Goal: Navigation & Orientation: Find specific page/section

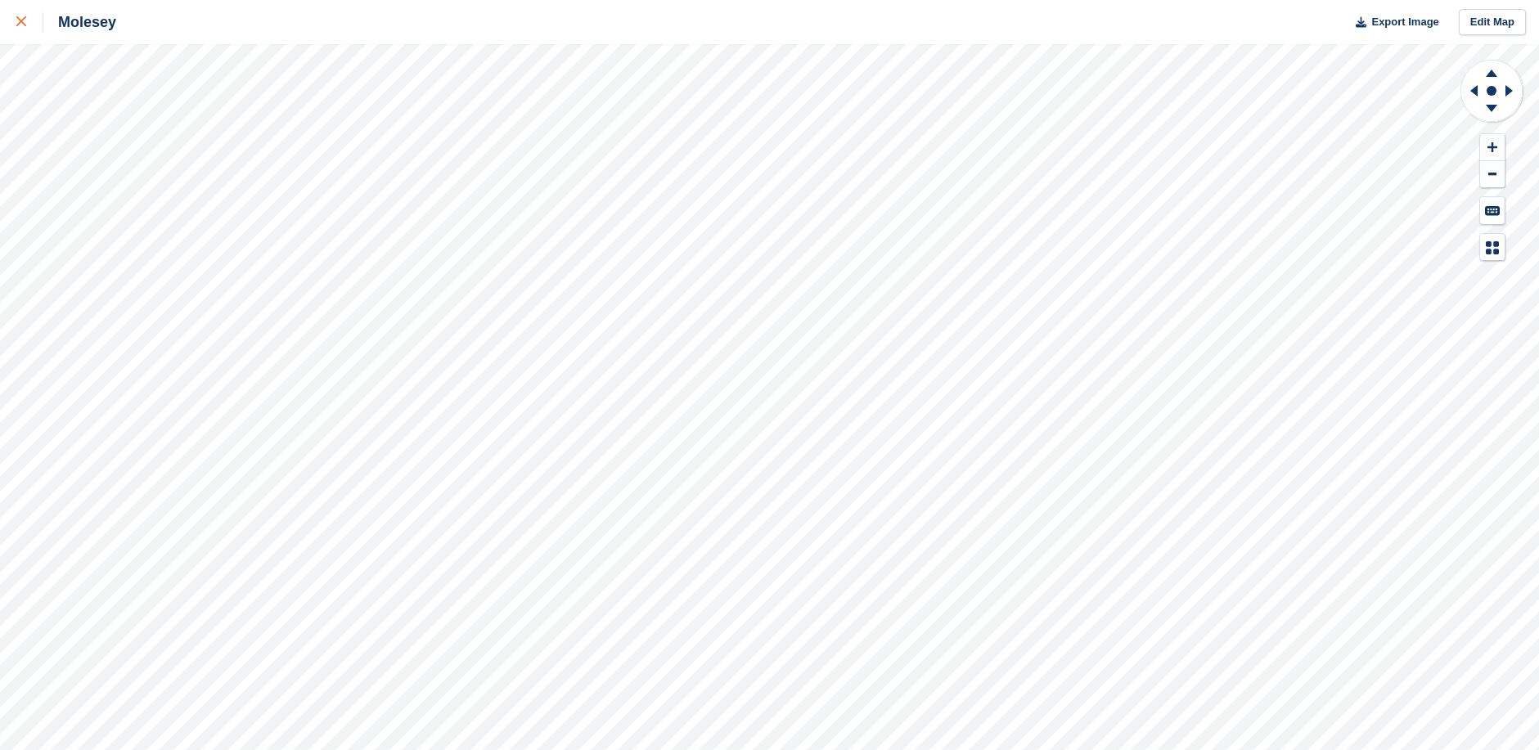
click at [15, 19] on link at bounding box center [21, 22] width 43 height 44
click at [20, 23] on icon at bounding box center [21, 21] width 10 height 10
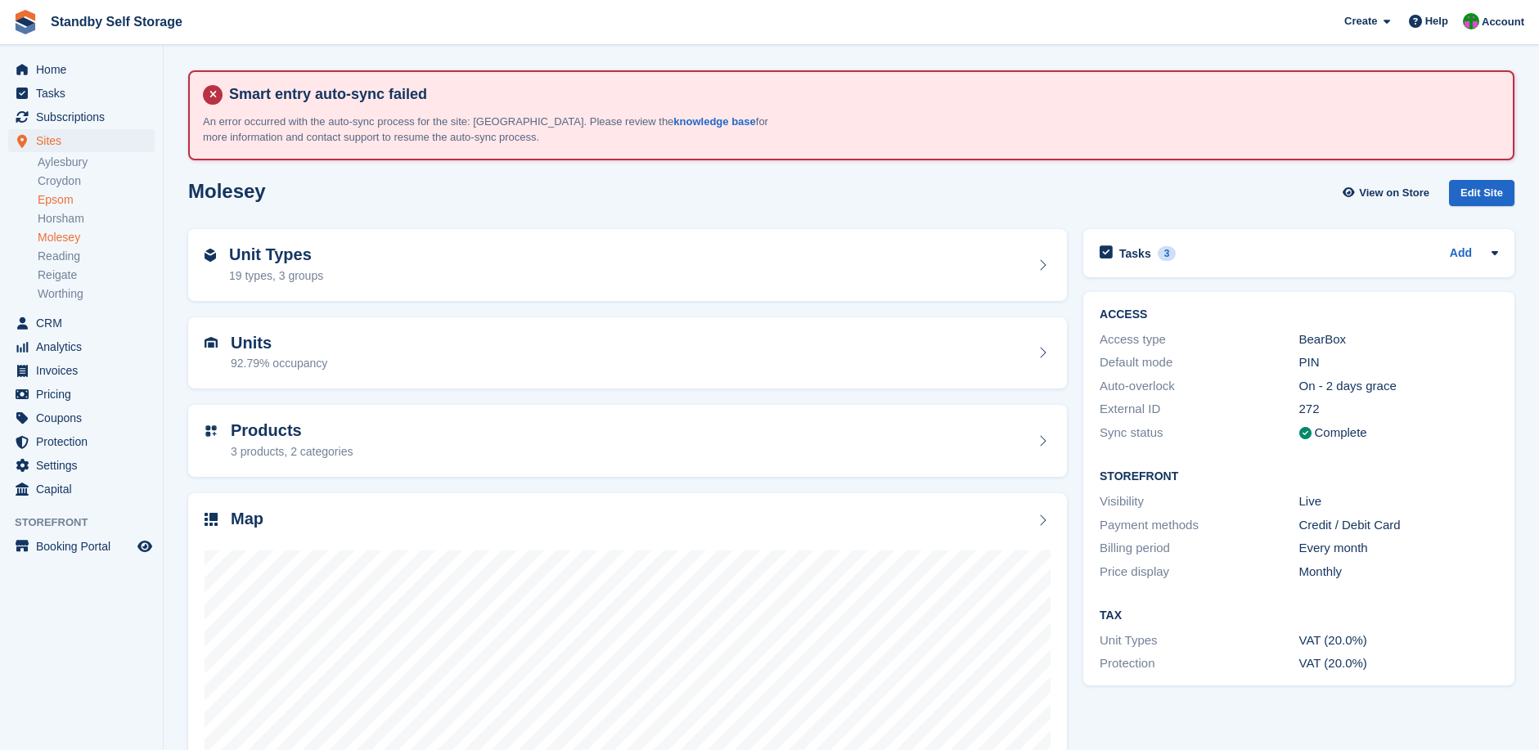
click at [55, 201] on link "Epsom" at bounding box center [96, 200] width 117 height 16
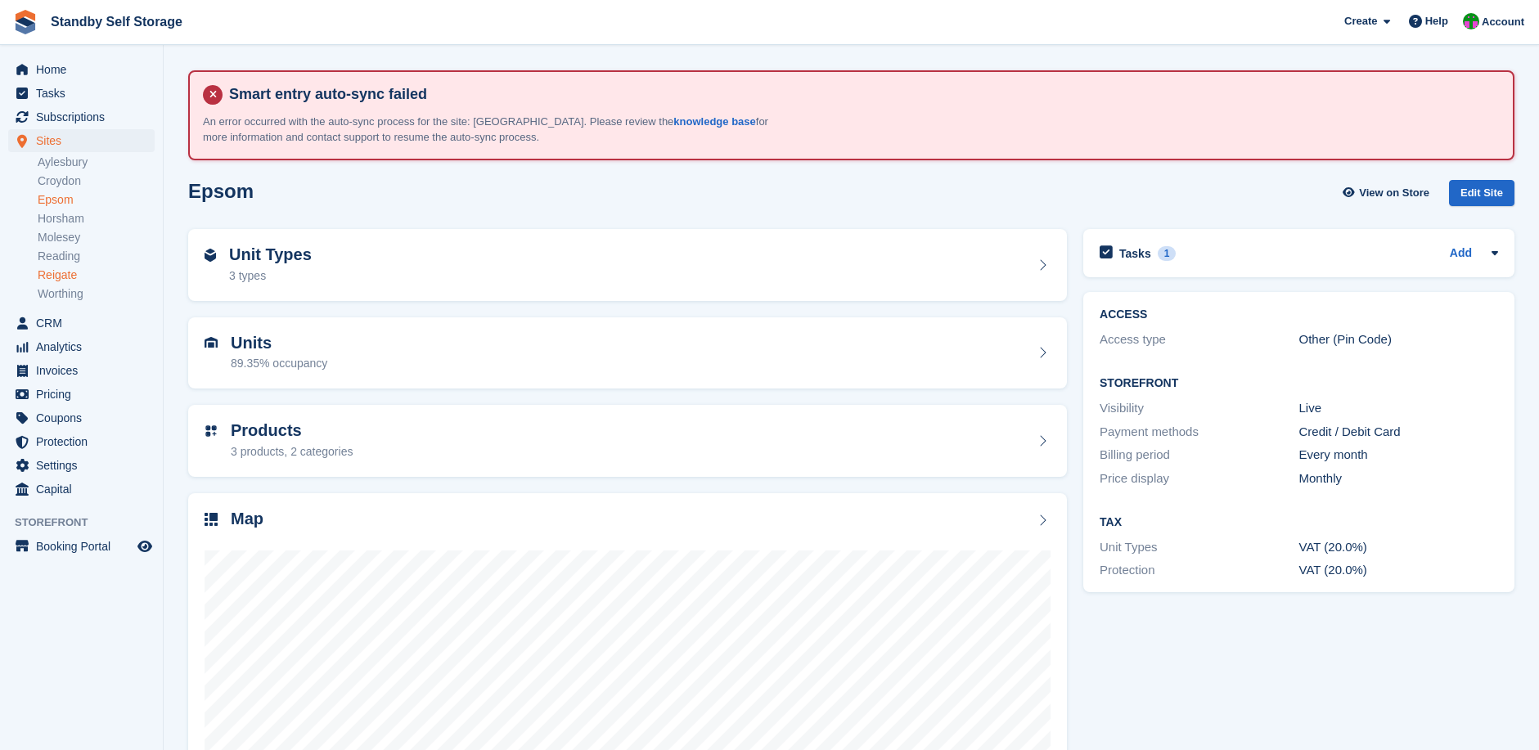
click at [52, 272] on link "Reigate" at bounding box center [96, 275] width 117 height 16
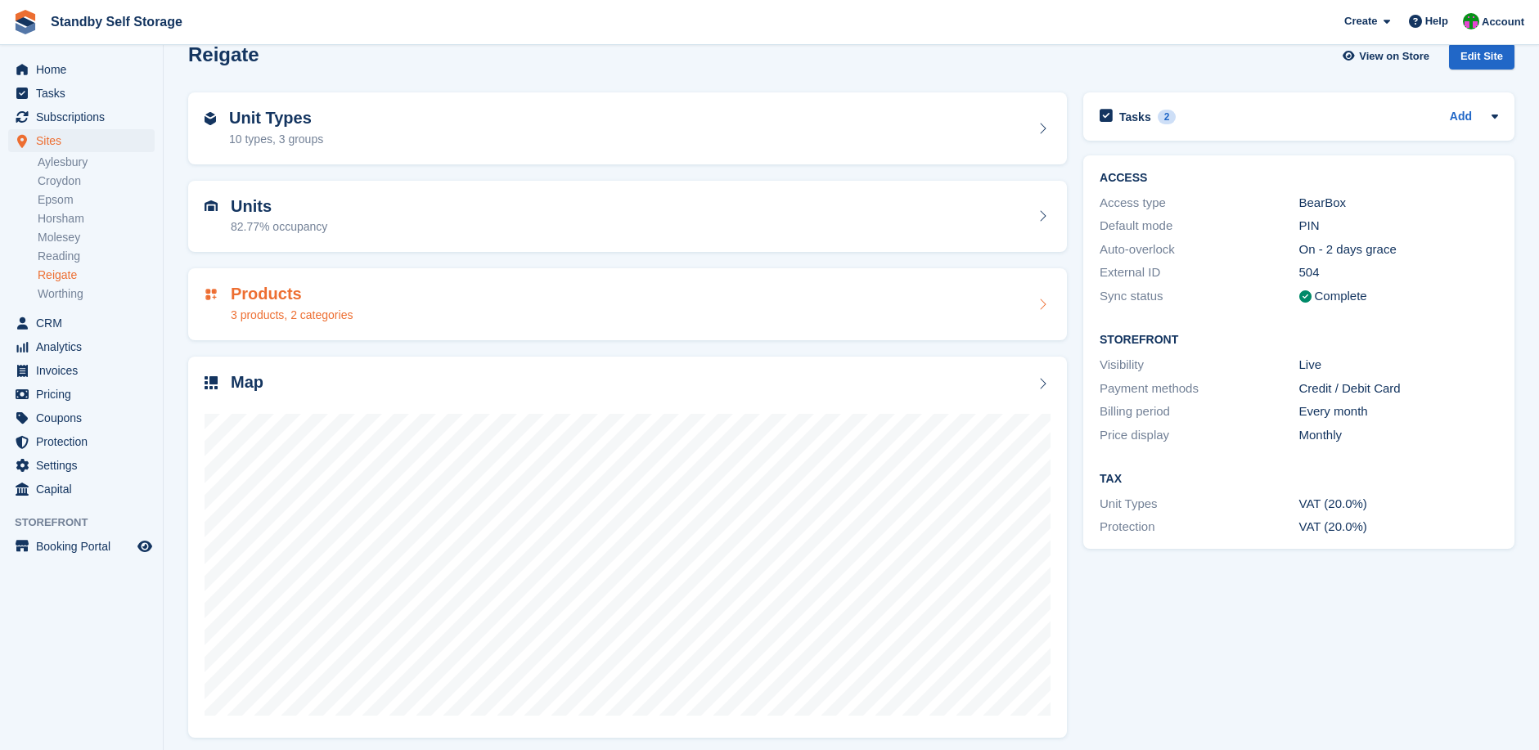
scroll to position [145, 0]
